Goal: Information Seeking & Learning: Find specific fact

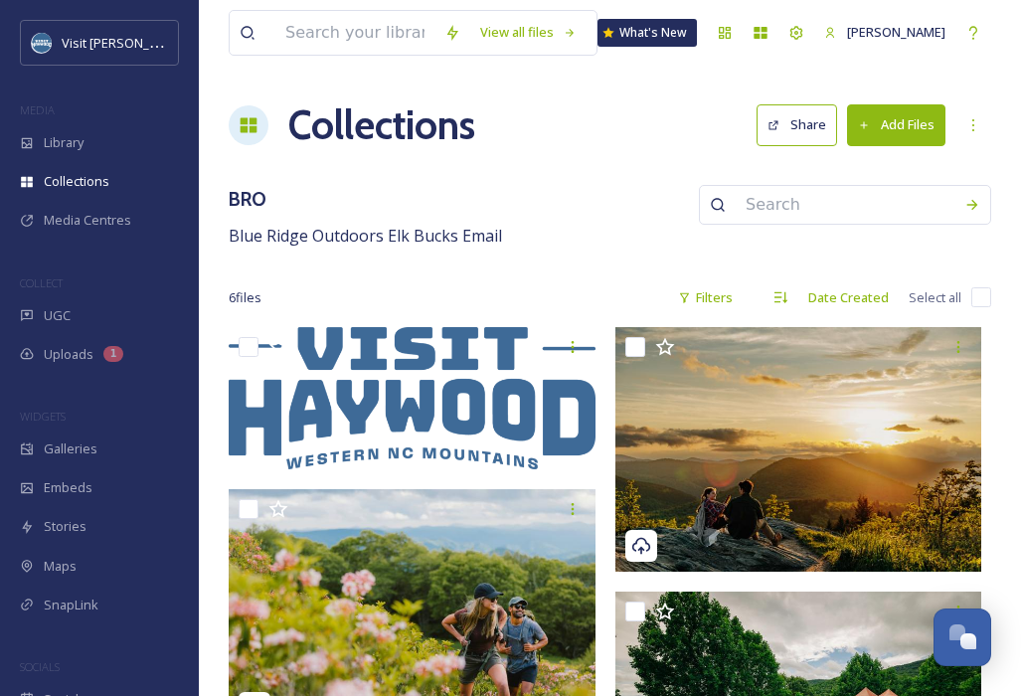
click at [352, 16] on input at bounding box center [354, 33] width 159 height 44
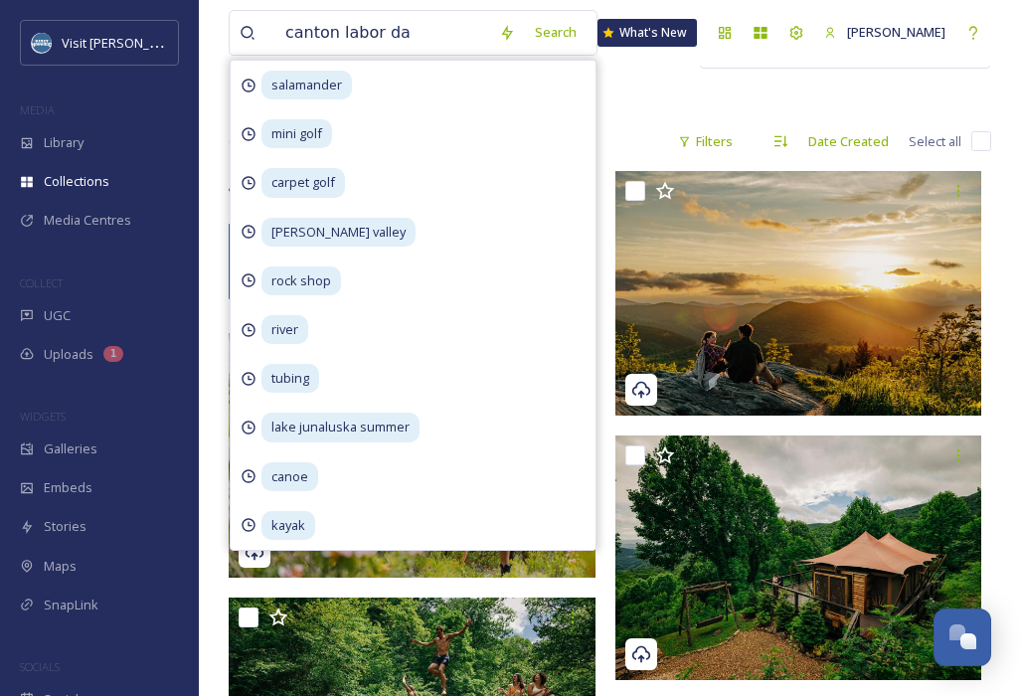
type input "canton [DATE]"
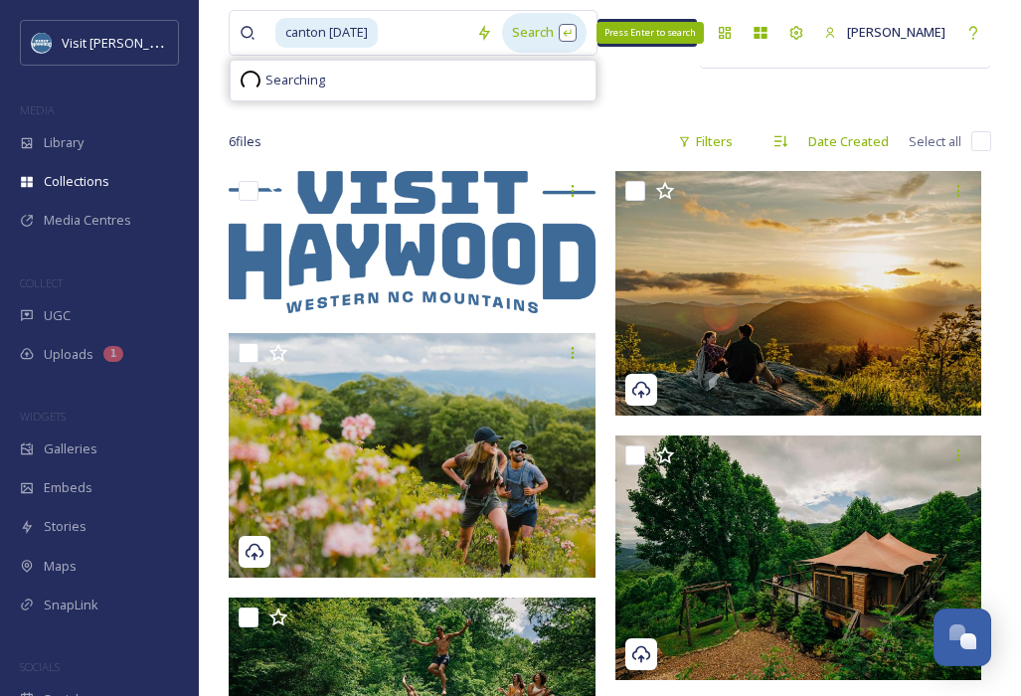
click at [529, 32] on div "Search Press Enter to search" at bounding box center [544, 32] width 84 height 39
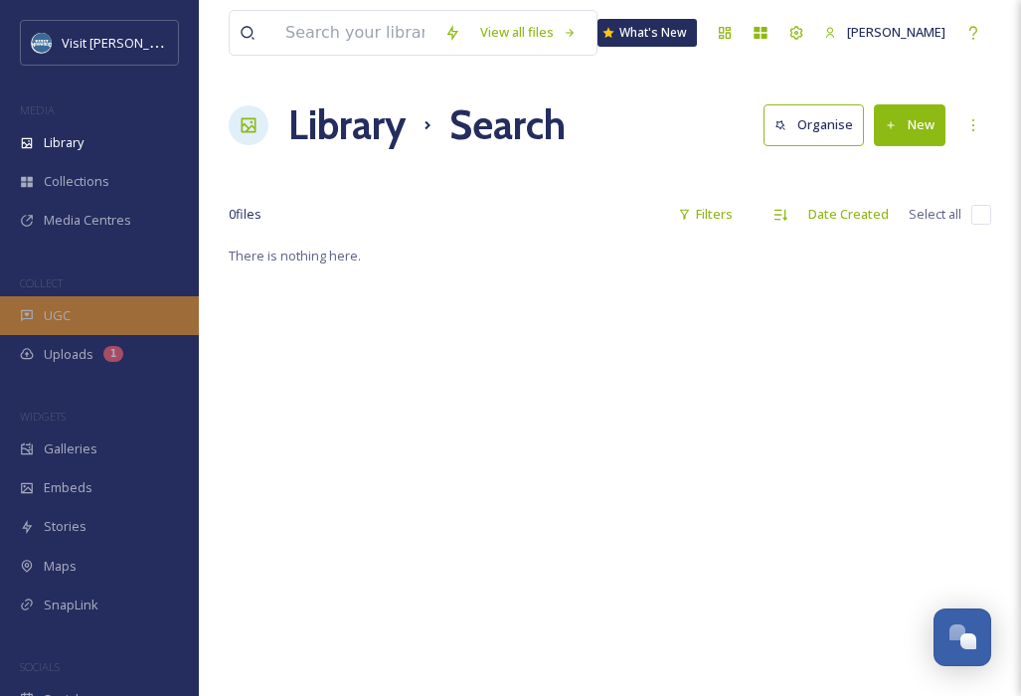
click at [70, 319] on div "UGC" at bounding box center [99, 315] width 199 height 39
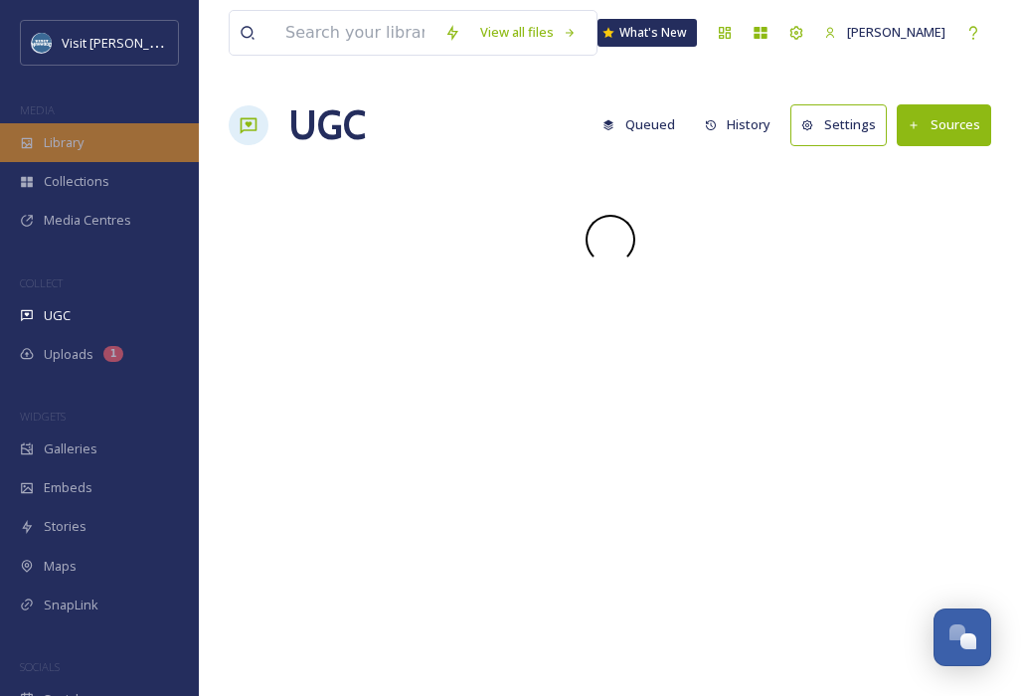
click at [74, 146] on span "Library" at bounding box center [64, 142] width 40 height 19
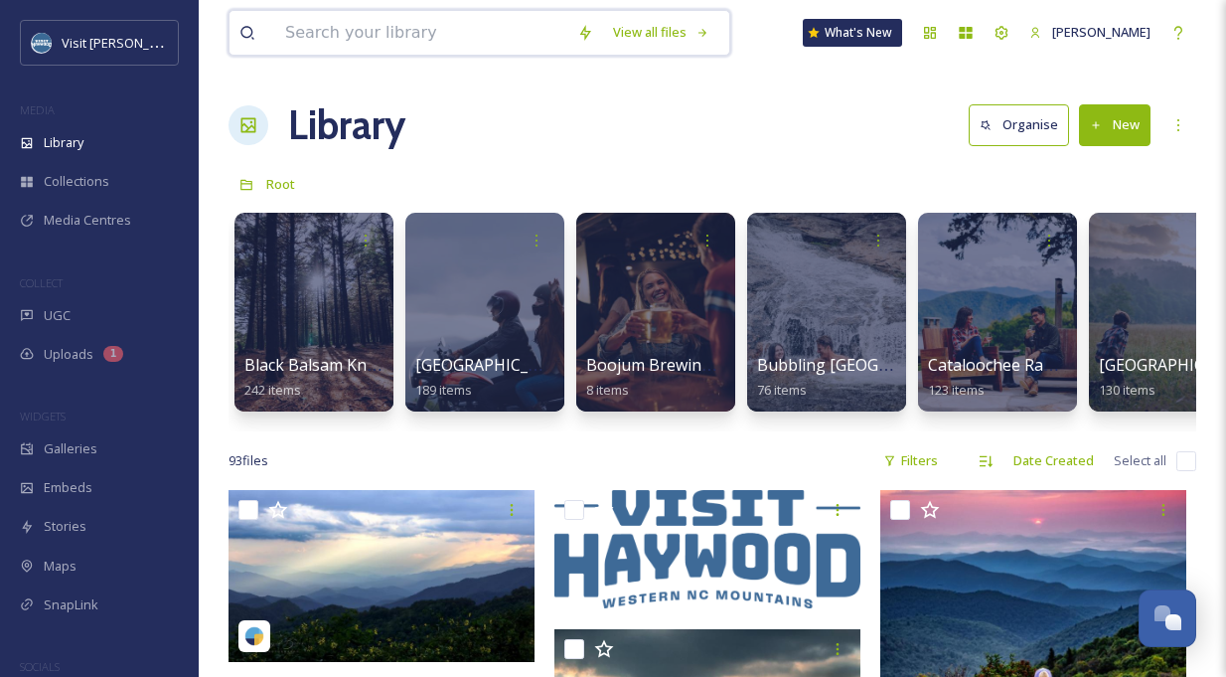
click at [329, 24] on input at bounding box center [421, 33] width 292 height 44
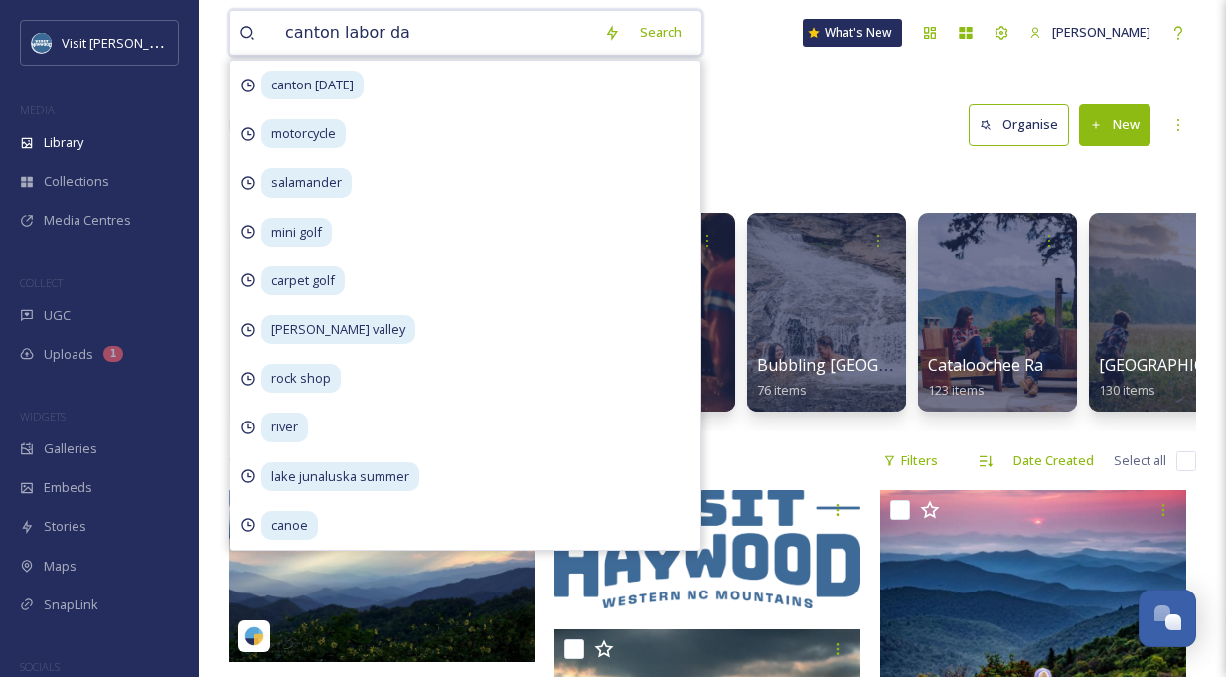
type input "canton [DATE]"
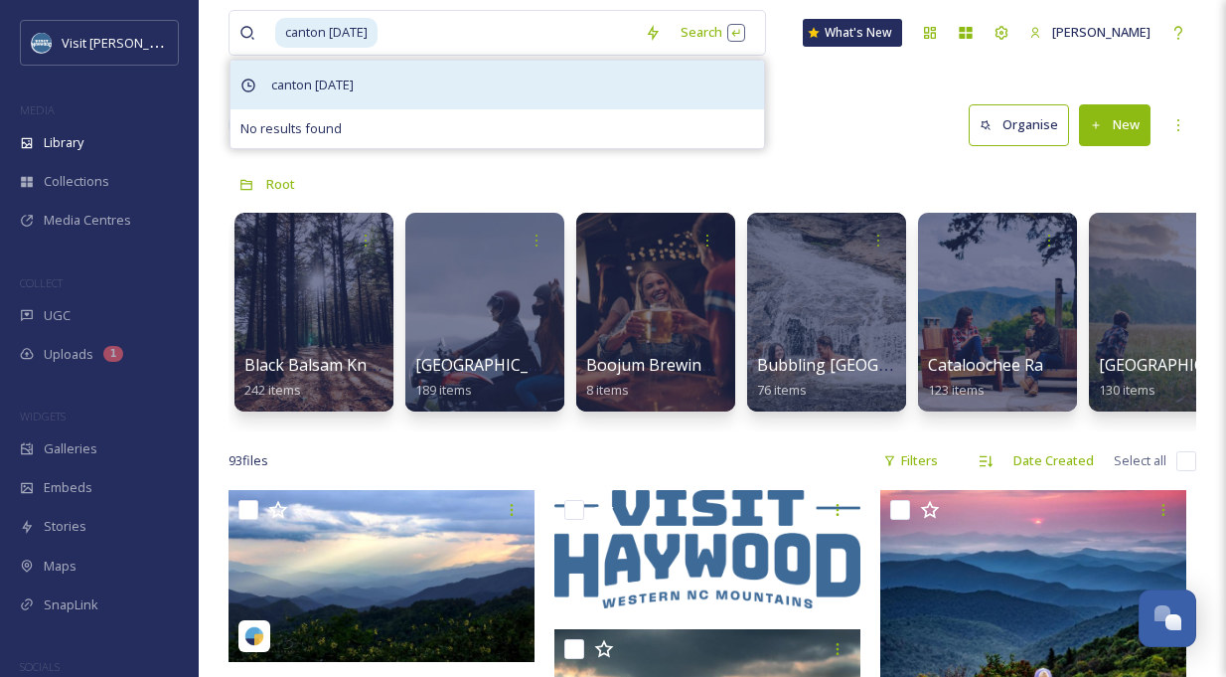
click at [364, 88] on span "canton [DATE]" at bounding box center [312, 85] width 102 height 29
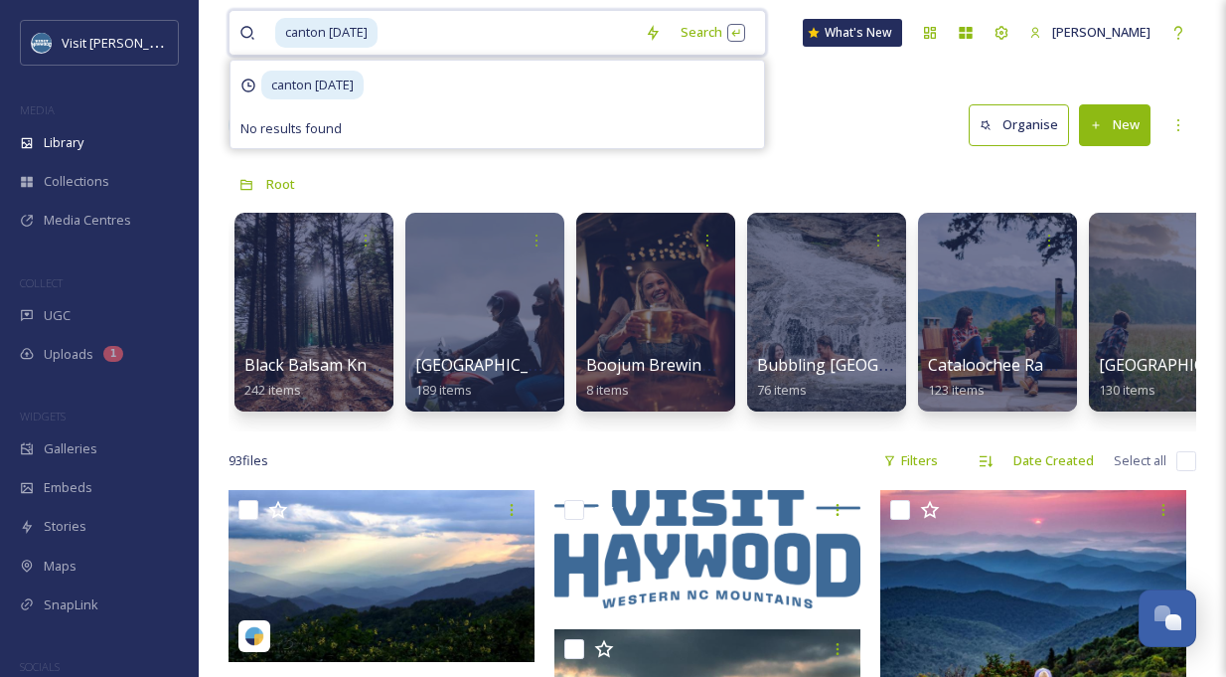
click at [407, 43] on input at bounding box center [507, 33] width 255 height 44
type input "c"
type input "[DATE]"
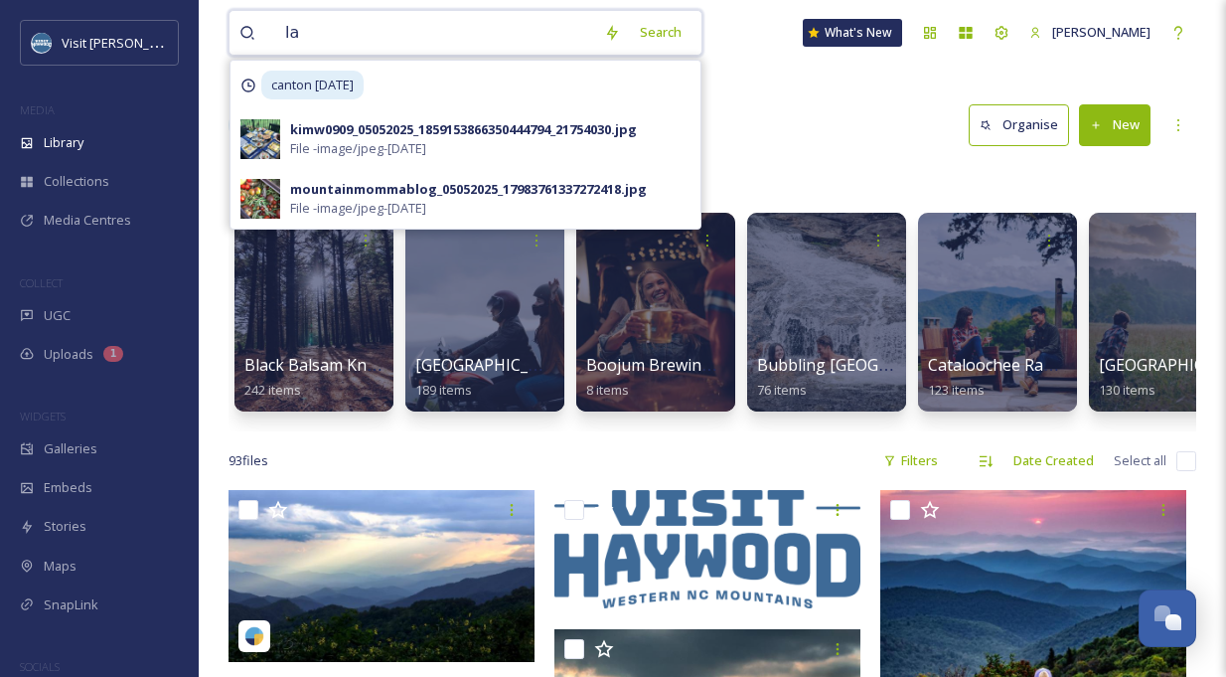
type input "l"
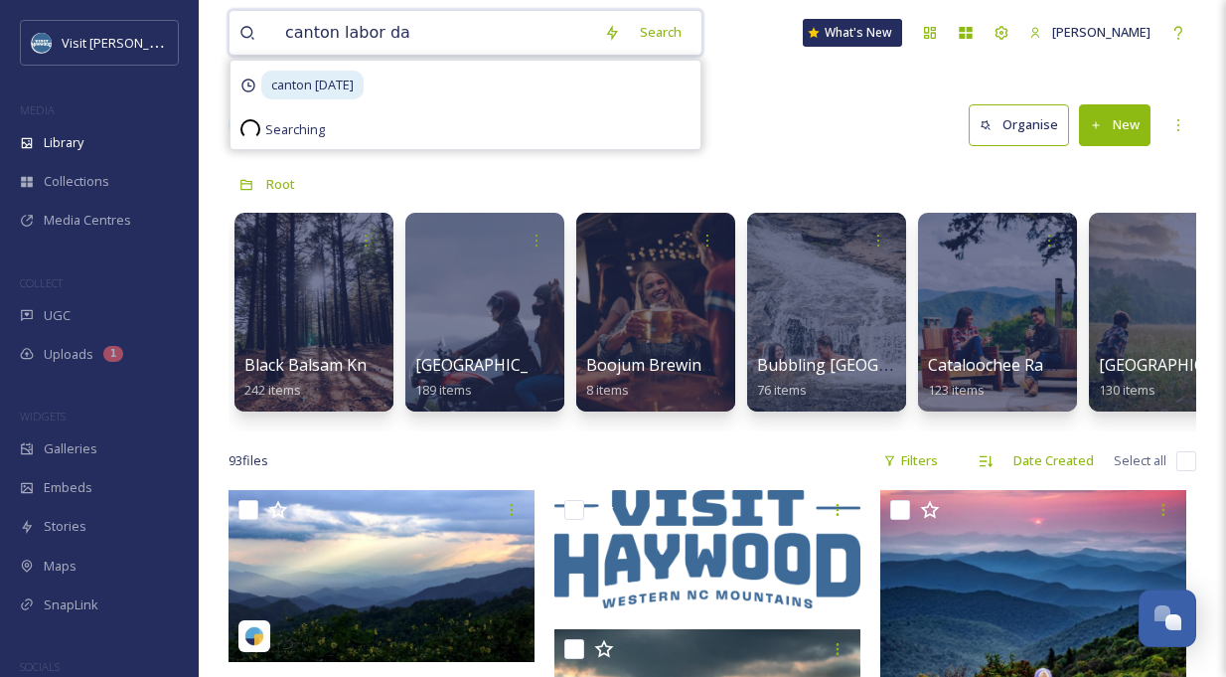
type input "canton [DATE]"
type input "canton"
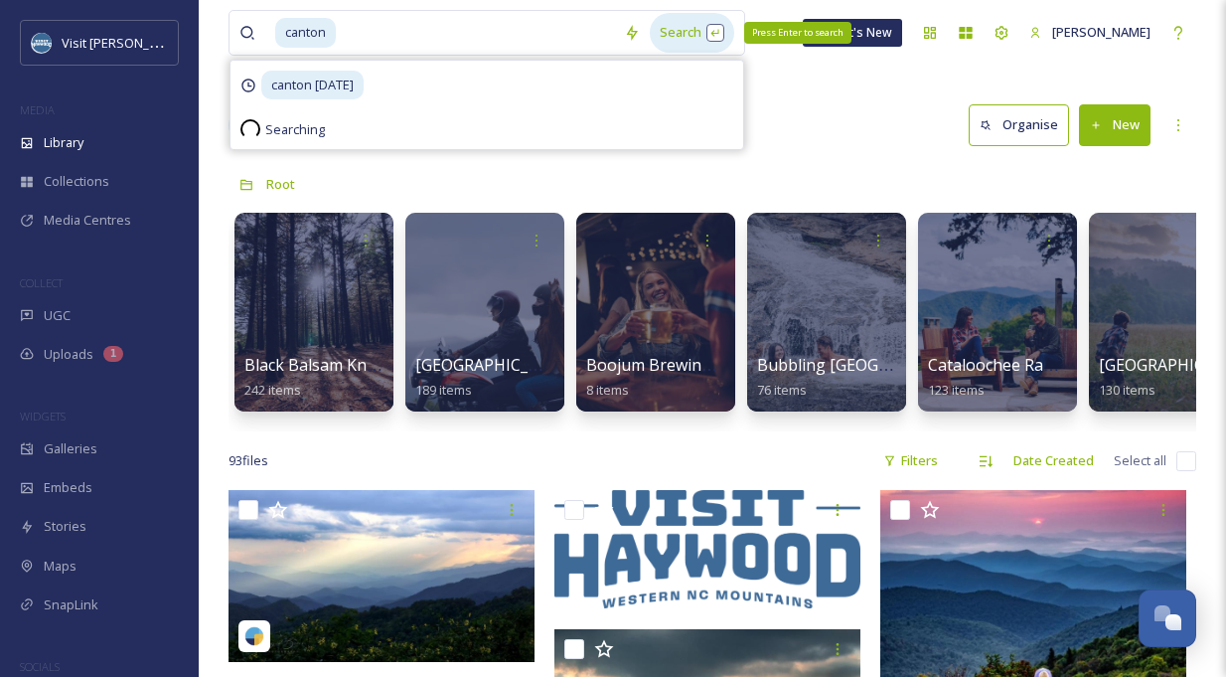
click at [686, 30] on div "Search Press Enter to search" at bounding box center [692, 32] width 84 height 39
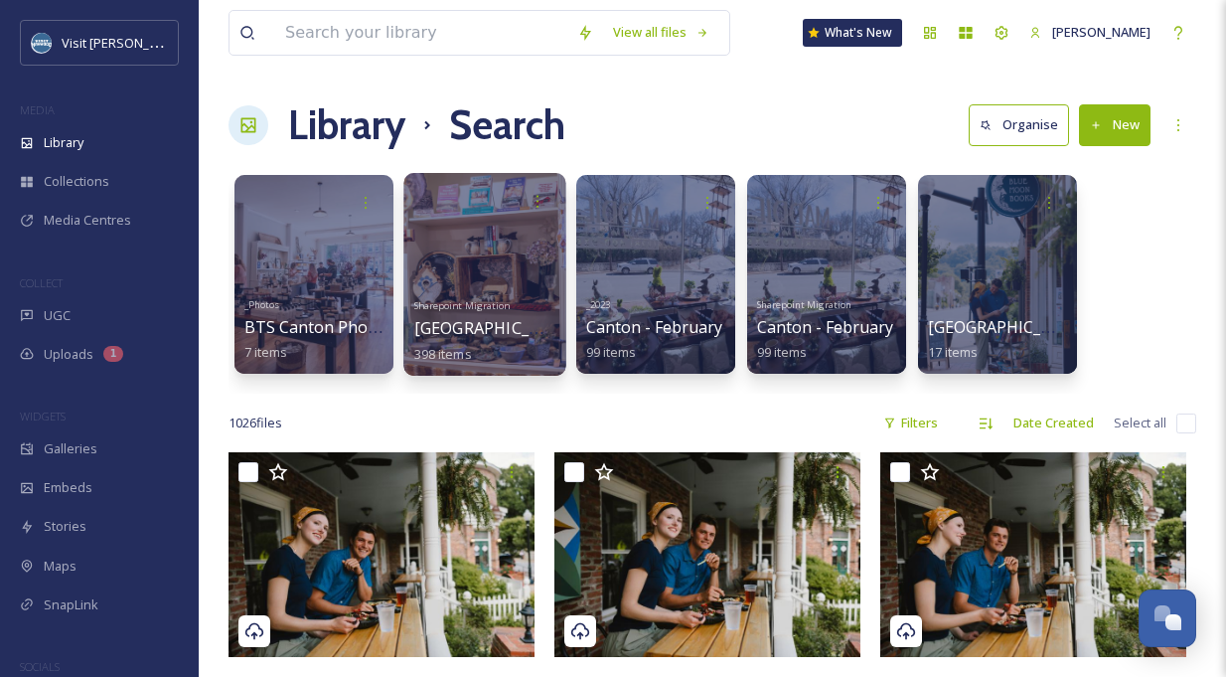
click at [468, 269] on div at bounding box center [485, 274] width 162 height 203
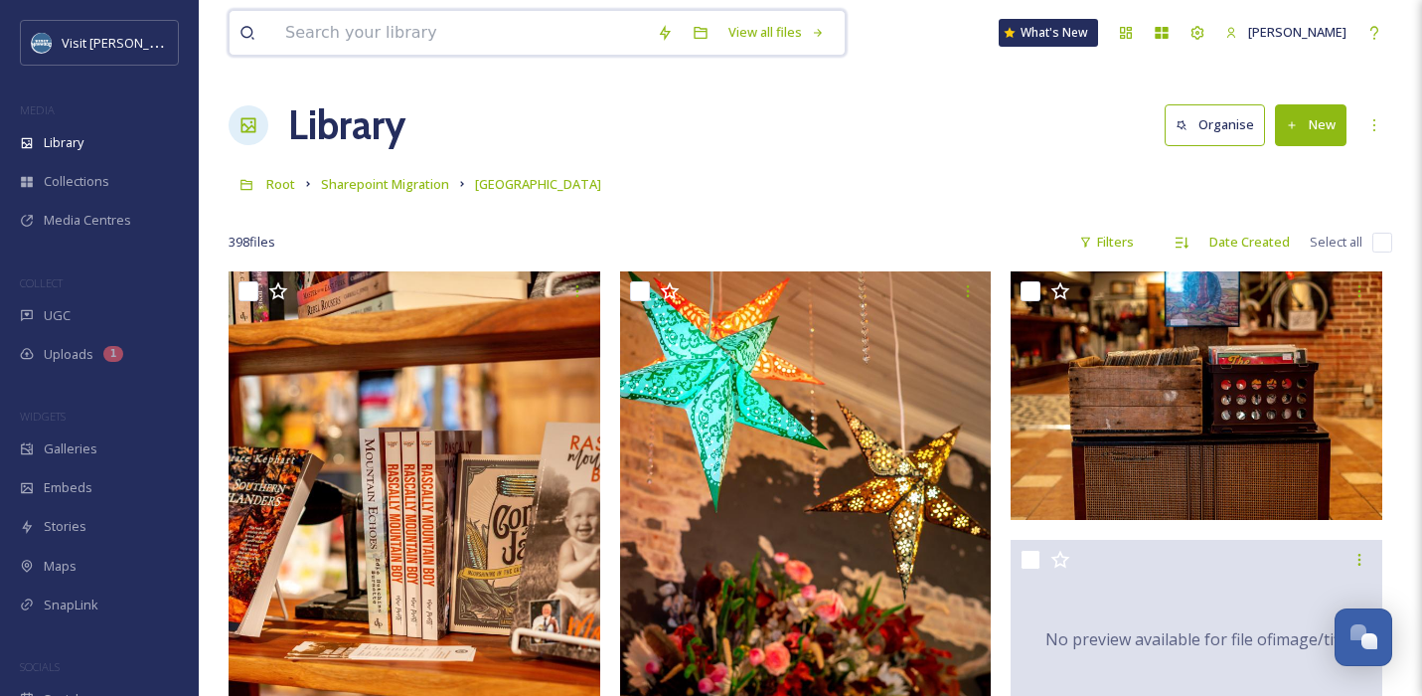
click at [379, 31] on input at bounding box center [461, 33] width 372 height 44
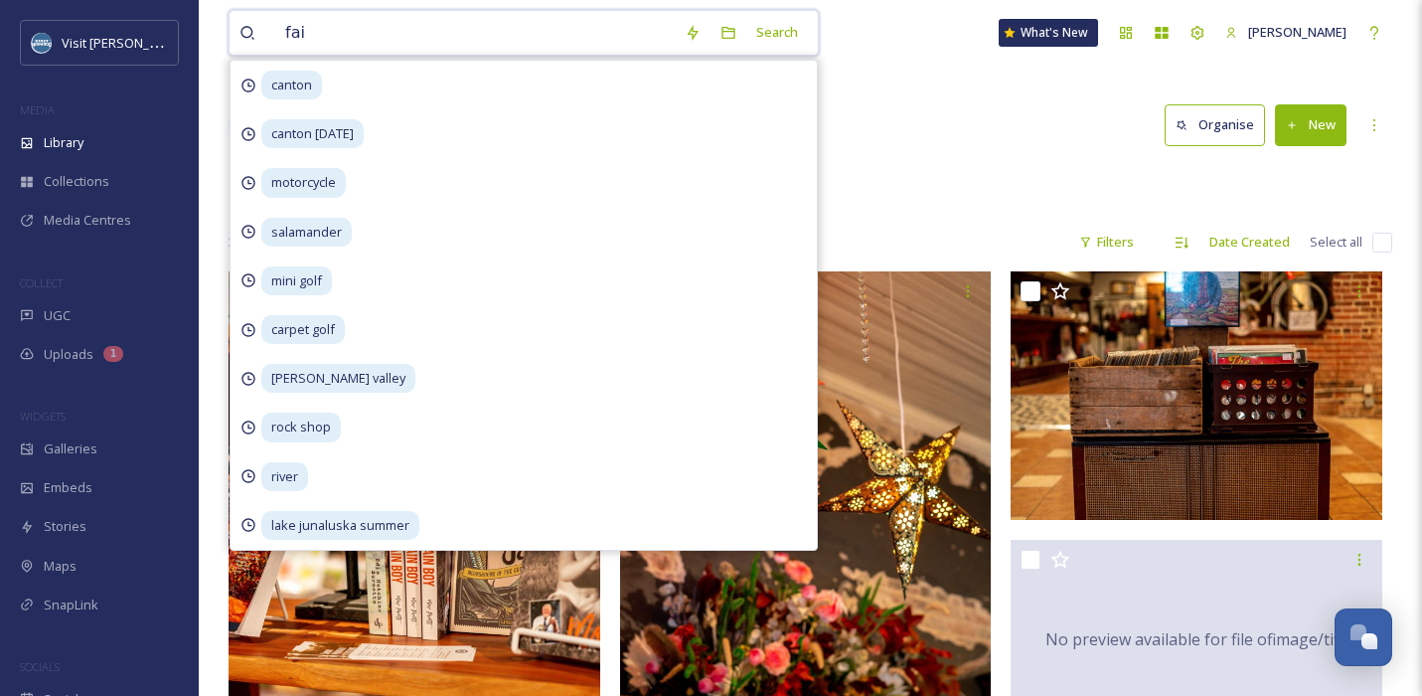
type input "fair"
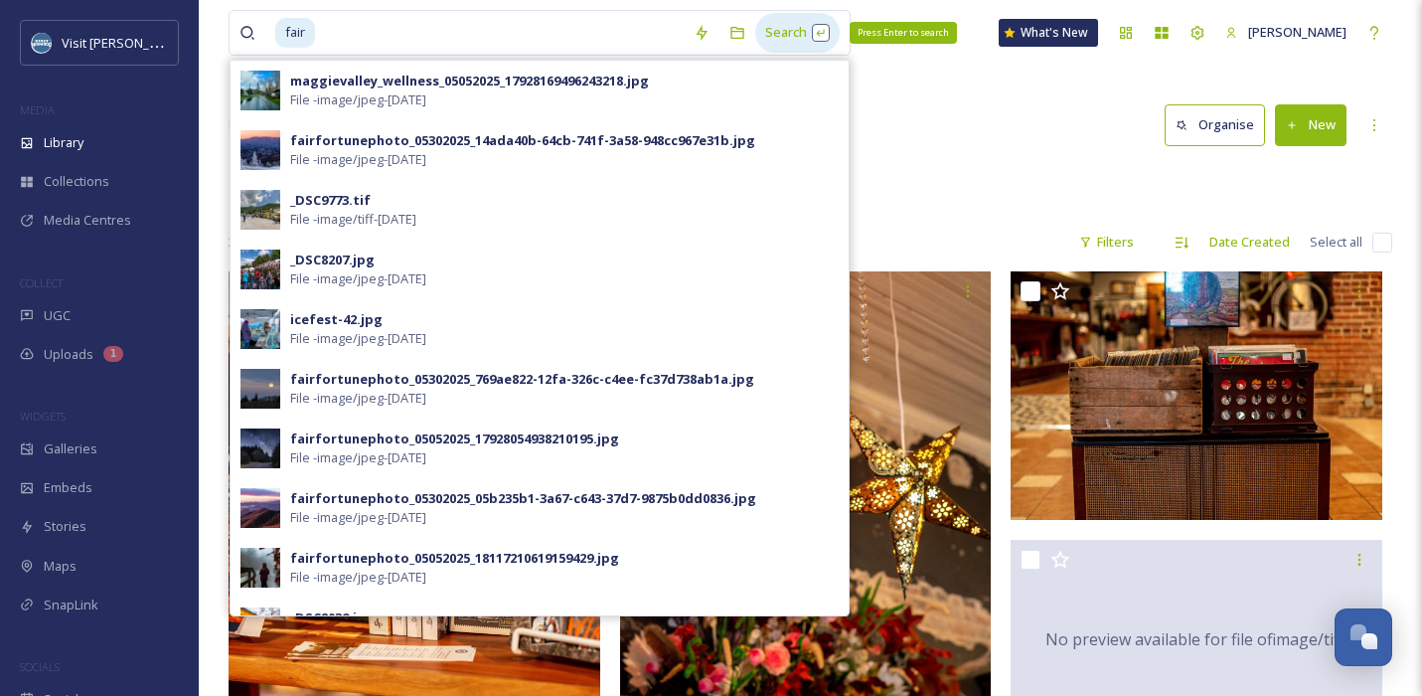
click at [773, 38] on div "Search Press Enter to search" at bounding box center [797, 32] width 84 height 39
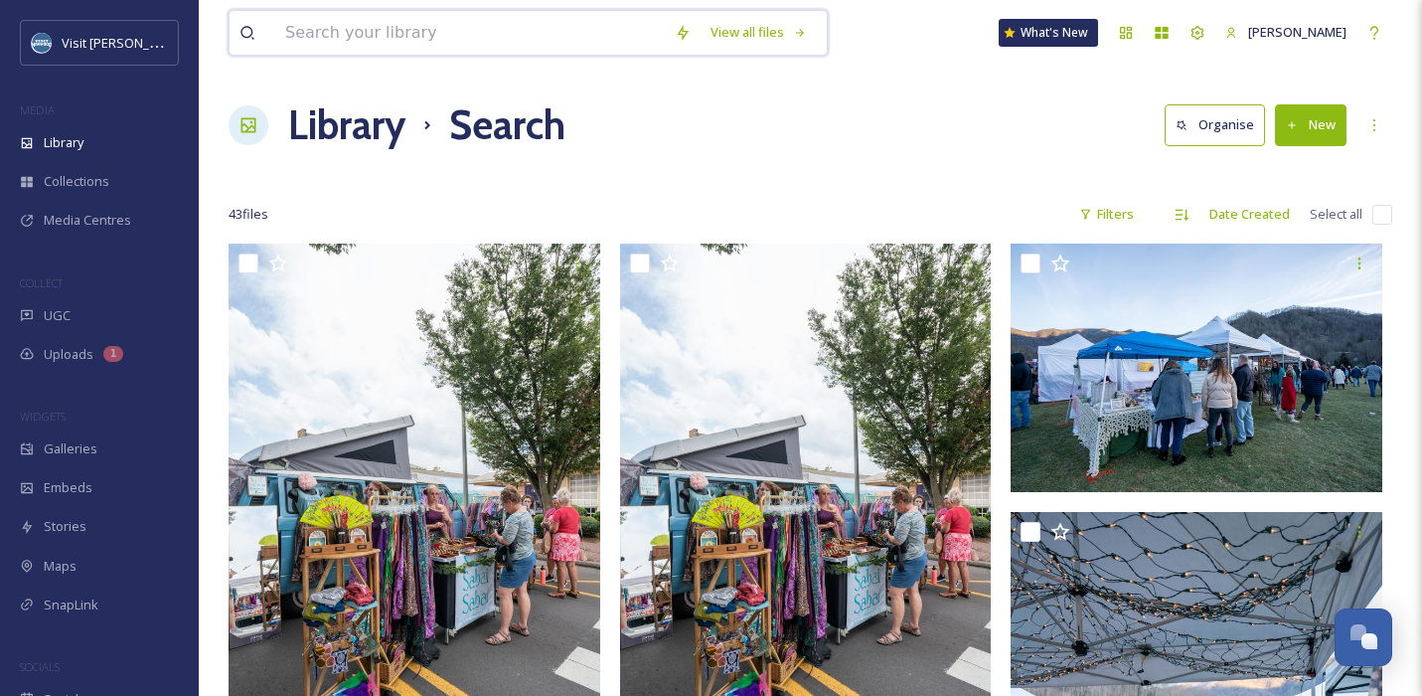
click at [496, 32] on input at bounding box center [470, 33] width 390 height 44
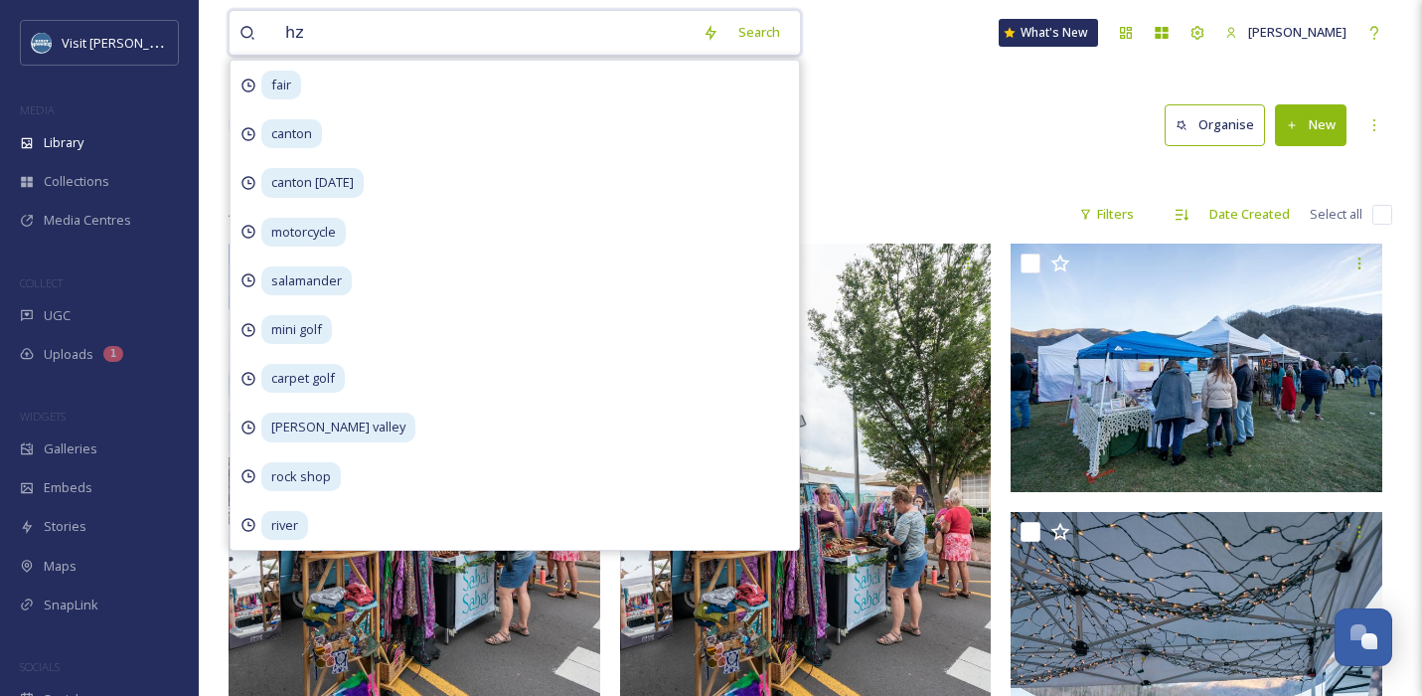
type input "h"
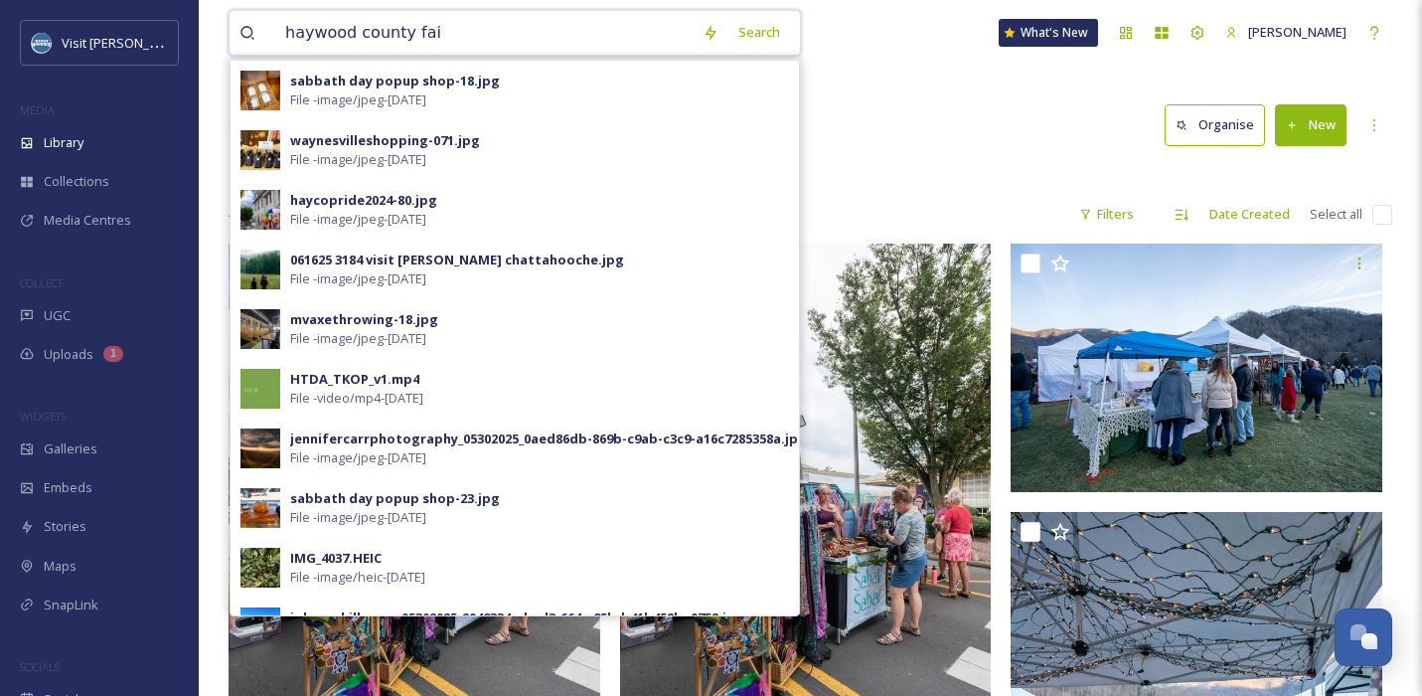
type input "haywood county fair"
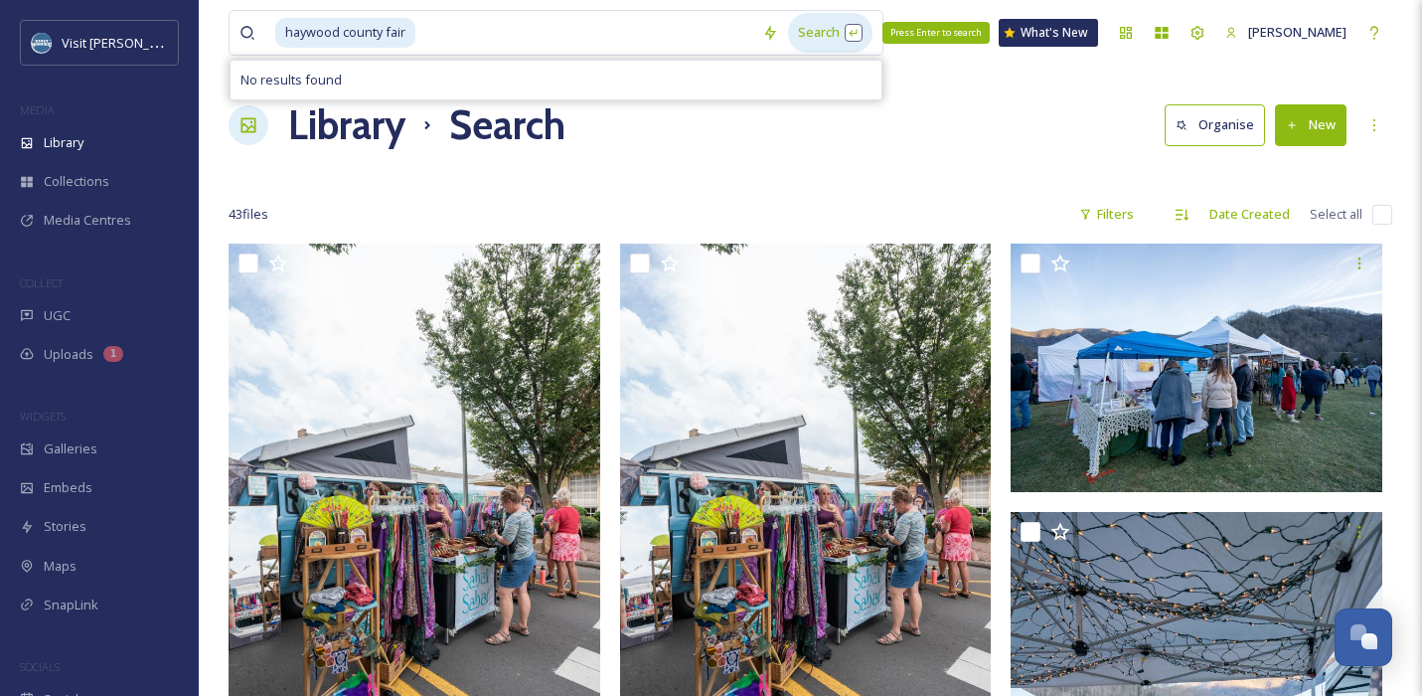
click at [789, 23] on div "Search Press Enter to search" at bounding box center [830, 32] width 84 height 39
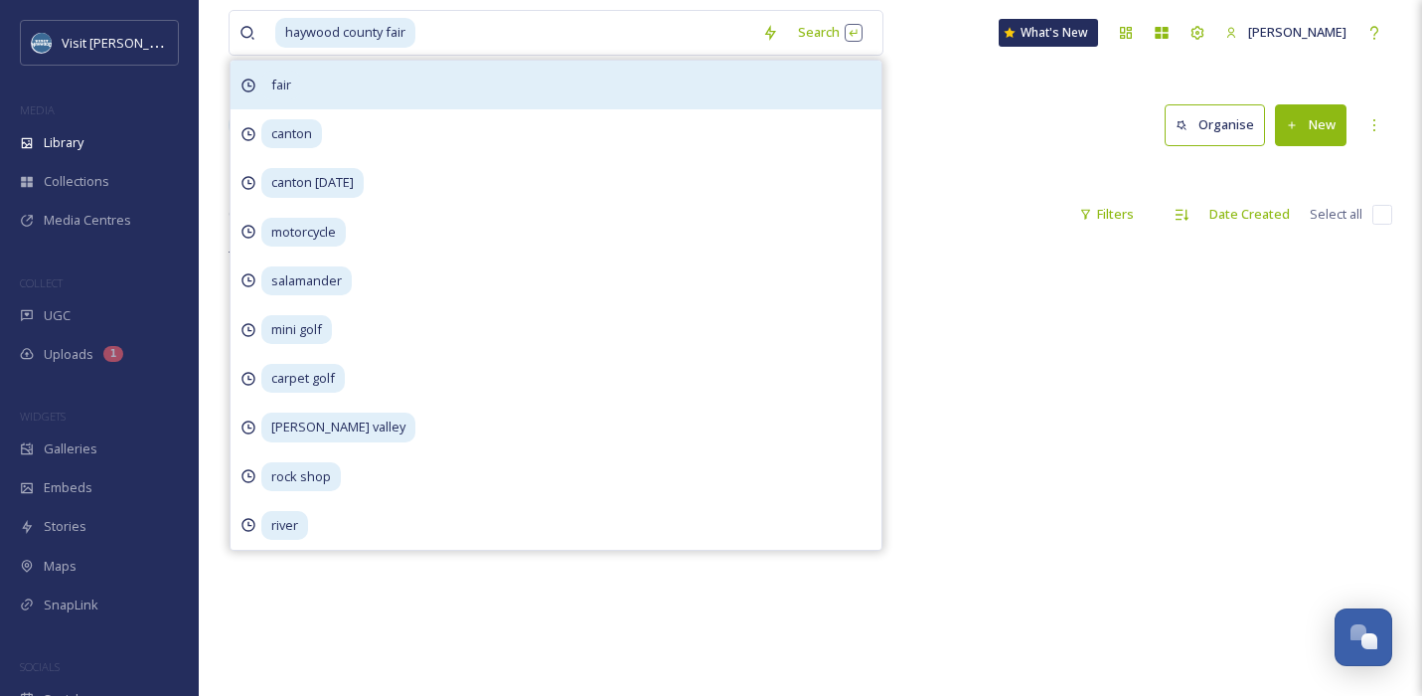
click at [405, 76] on div "fair" at bounding box center [556, 85] width 651 height 49
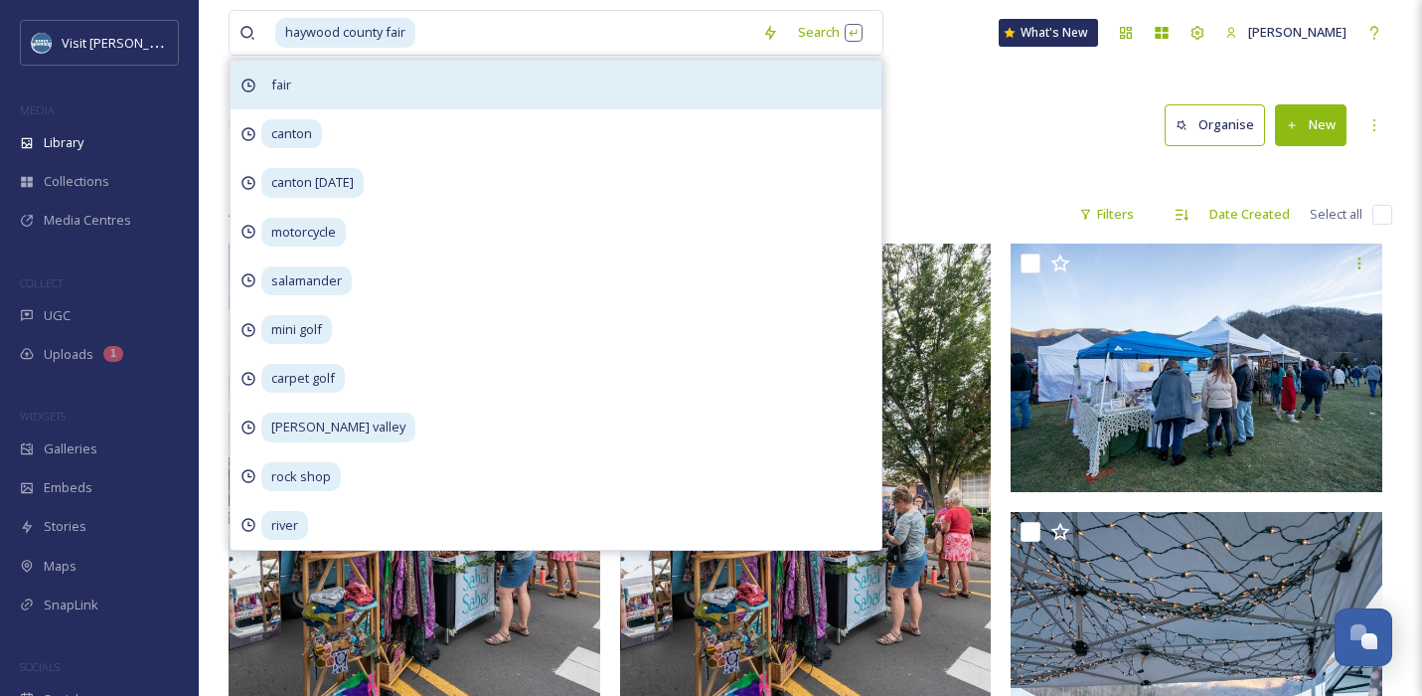
click at [347, 81] on div "fair" at bounding box center [556, 85] width 651 height 49
click at [347, 82] on div "fair" at bounding box center [556, 85] width 651 height 49
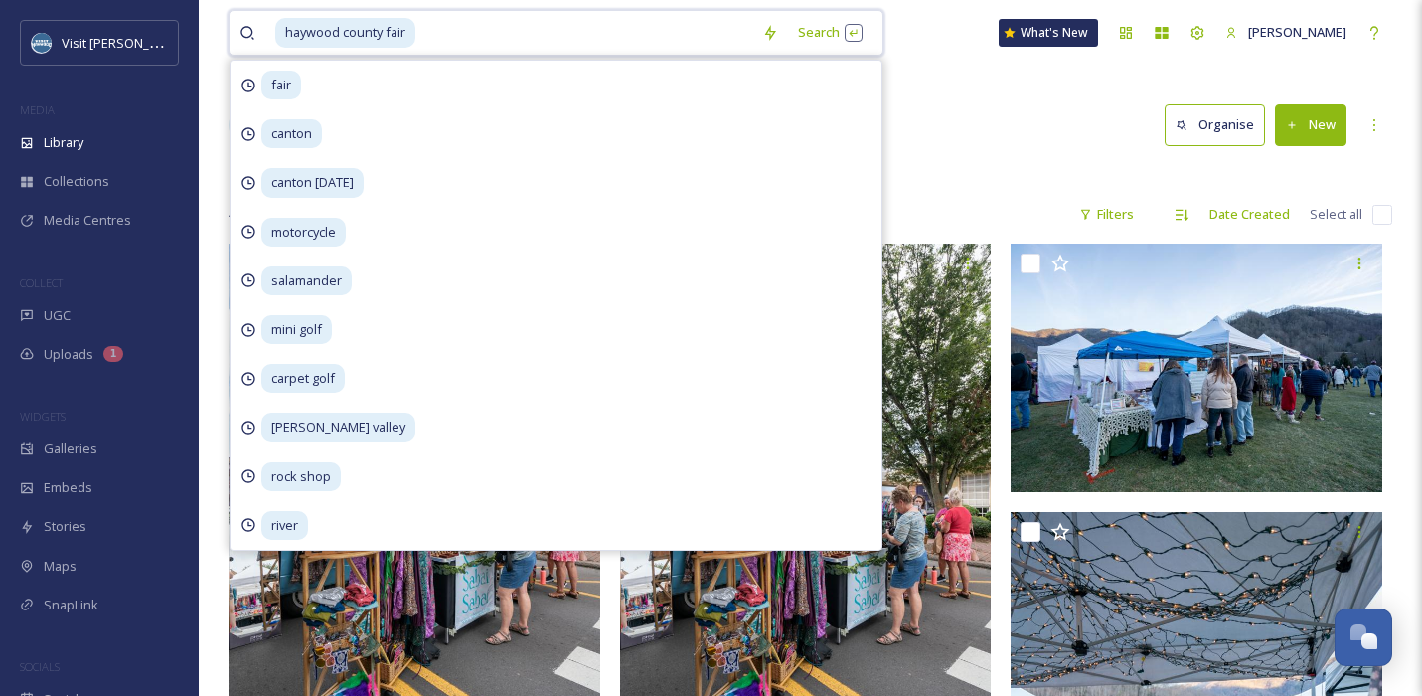
click at [459, 37] on input at bounding box center [584, 33] width 335 height 44
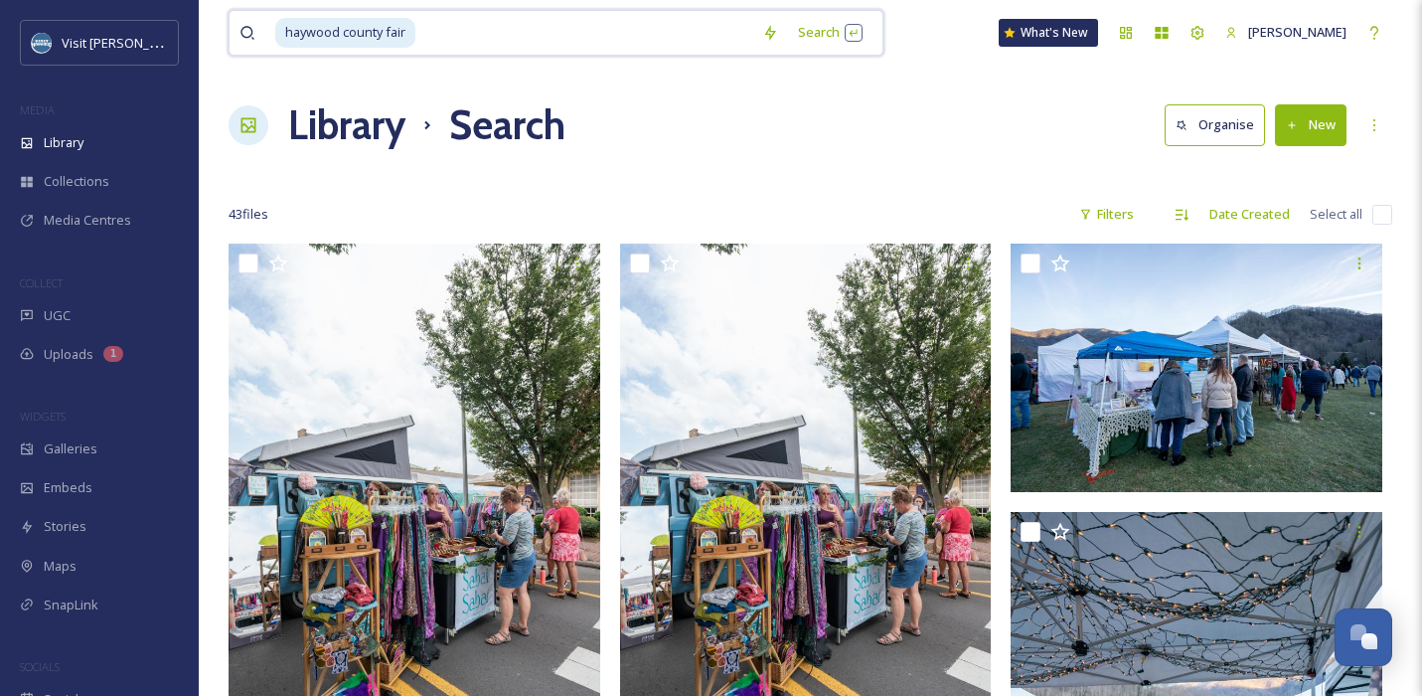
click at [449, 37] on input at bounding box center [584, 33] width 335 height 44
type input "h"
click at [843, 99] on div "Library Search Organise New" at bounding box center [811, 125] width 1164 height 60
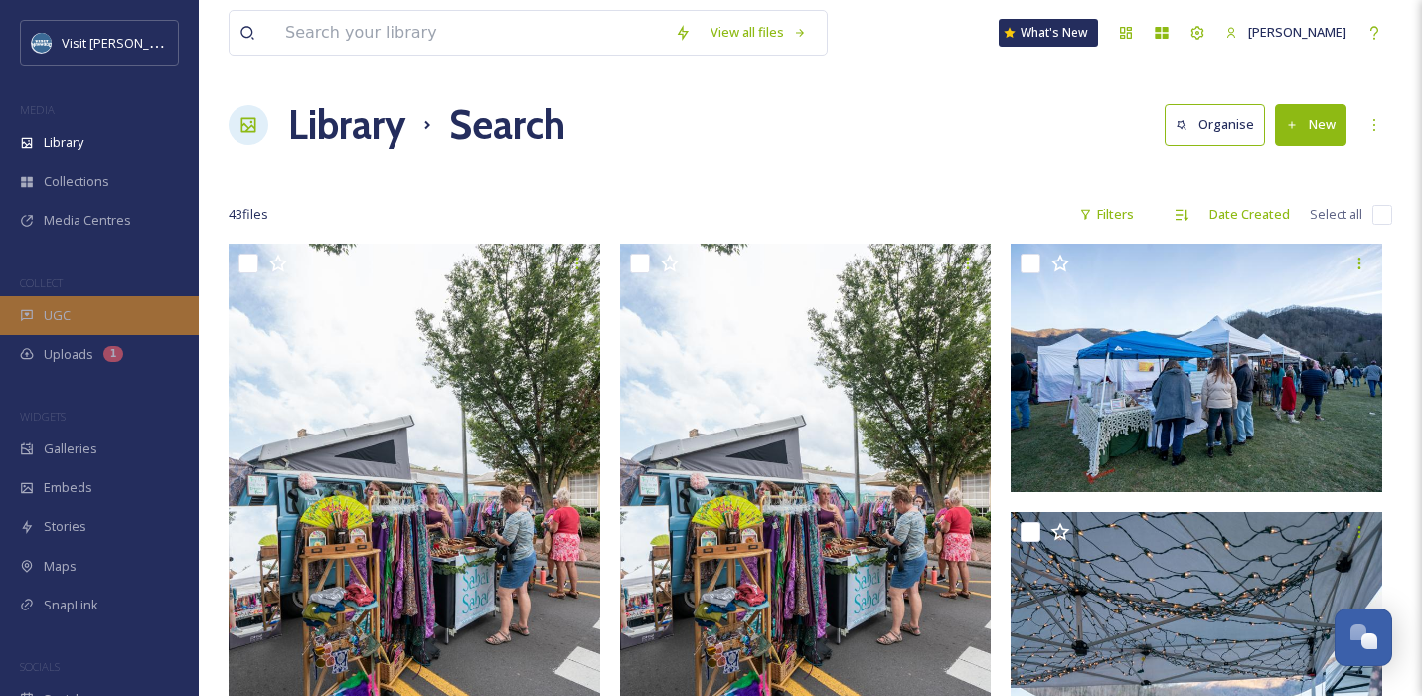
click at [71, 307] on div "UGC" at bounding box center [99, 315] width 199 height 39
